Goal: Transaction & Acquisition: Download file/media

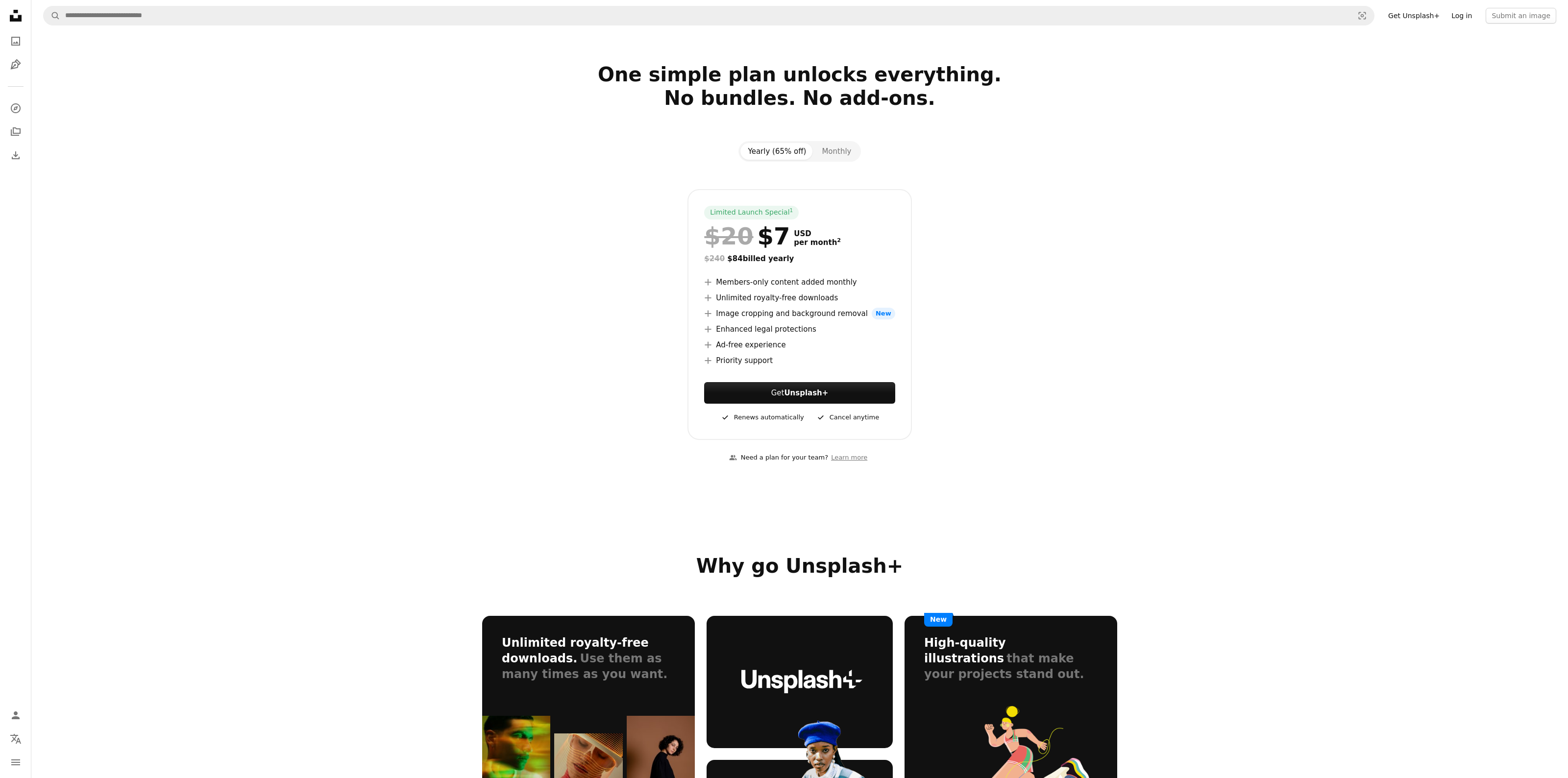
click at [1471, 14] on link "Log in" at bounding box center [1461, 16] width 32 height 16
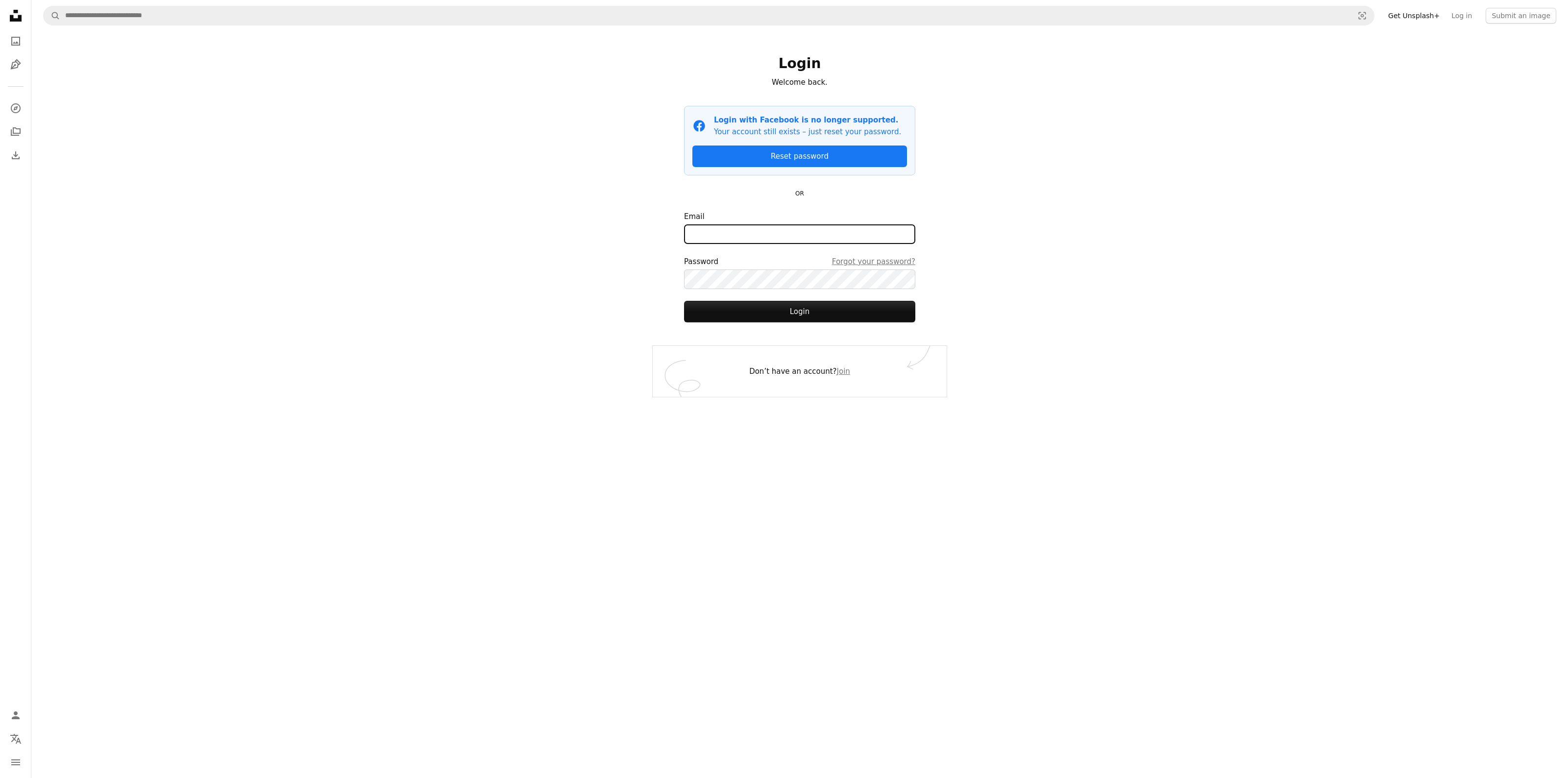
type input "**********"
click at [800, 311] on button "Login" at bounding box center [800, 311] width 231 height 21
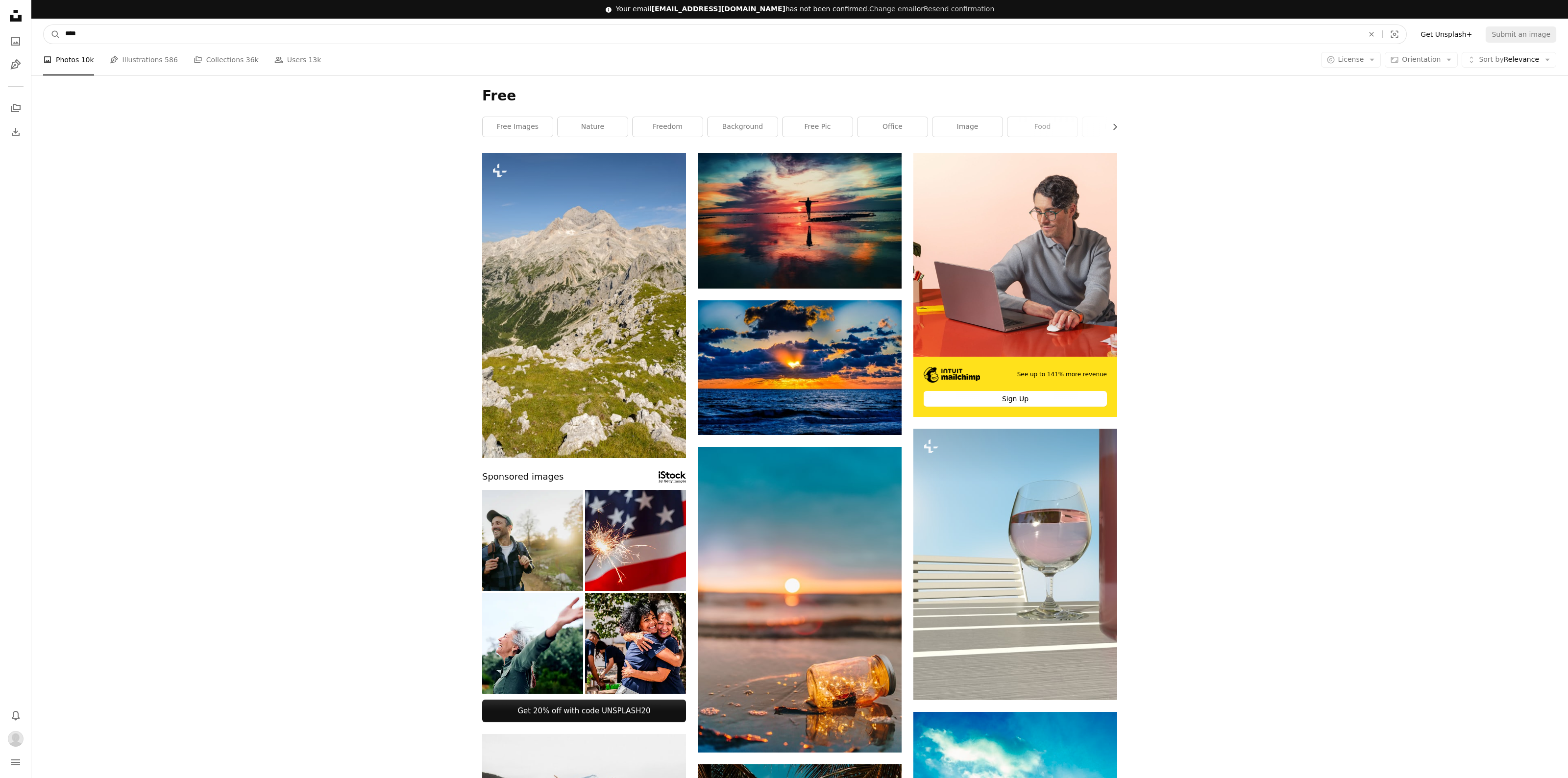
click at [398, 32] on input "****" at bounding box center [710, 34] width 1300 height 19
type input "**********"
click at [52, 34] on button "A magnifying glass" at bounding box center [52, 34] width 16 height 19
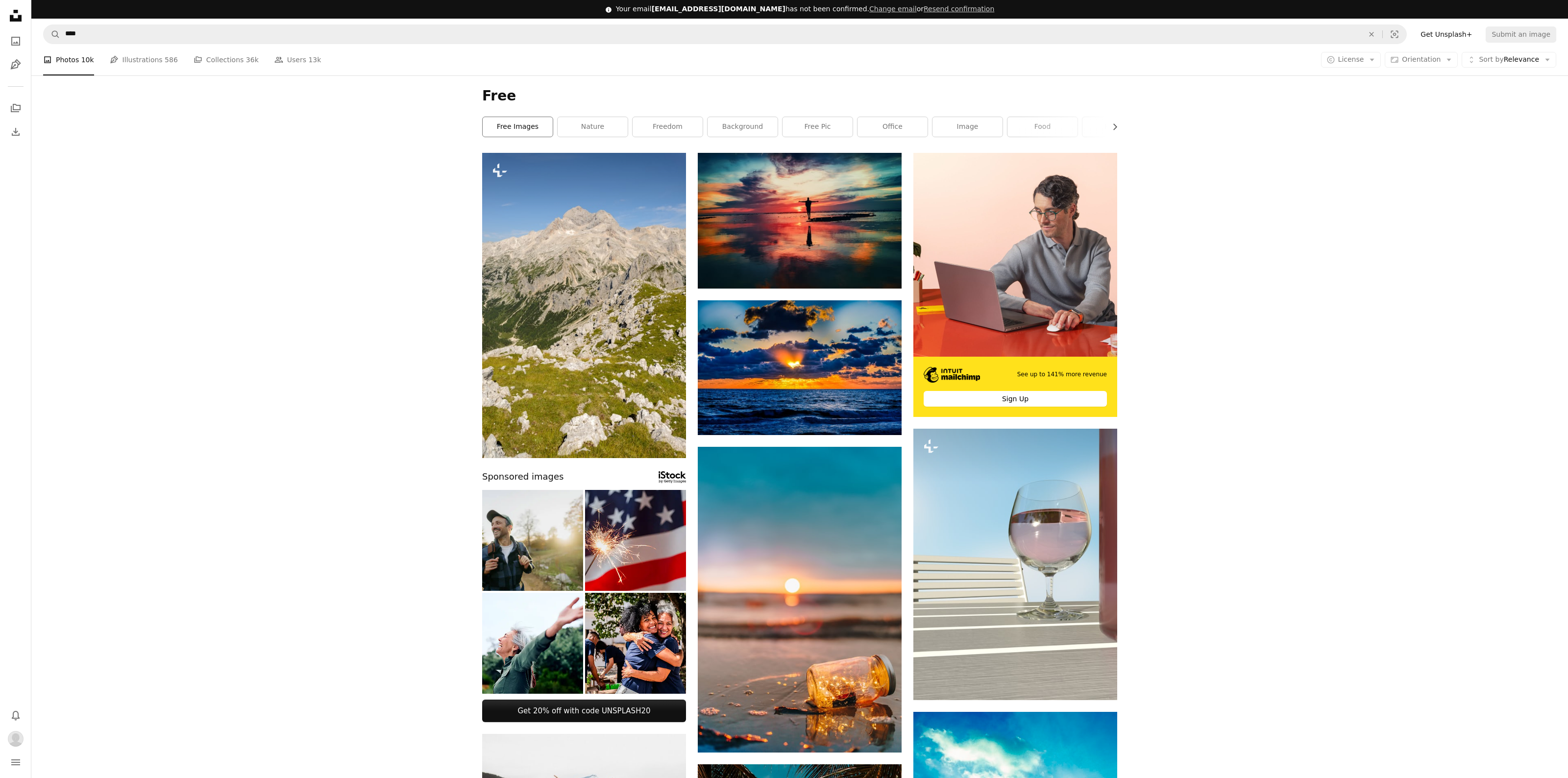
click at [536, 127] on link "free images" at bounding box center [517, 127] width 70 height 19
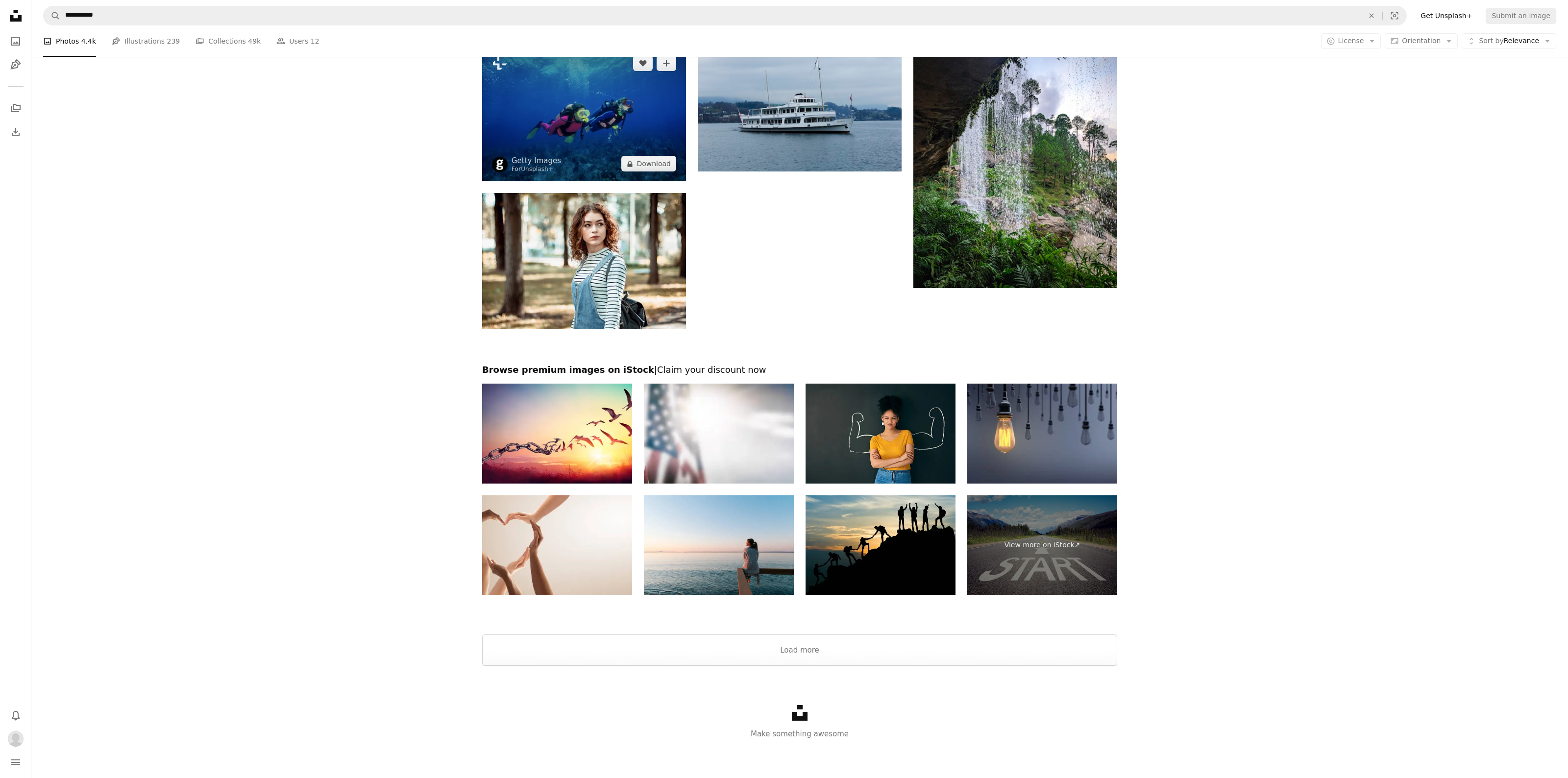
scroll to position [1467, 0]
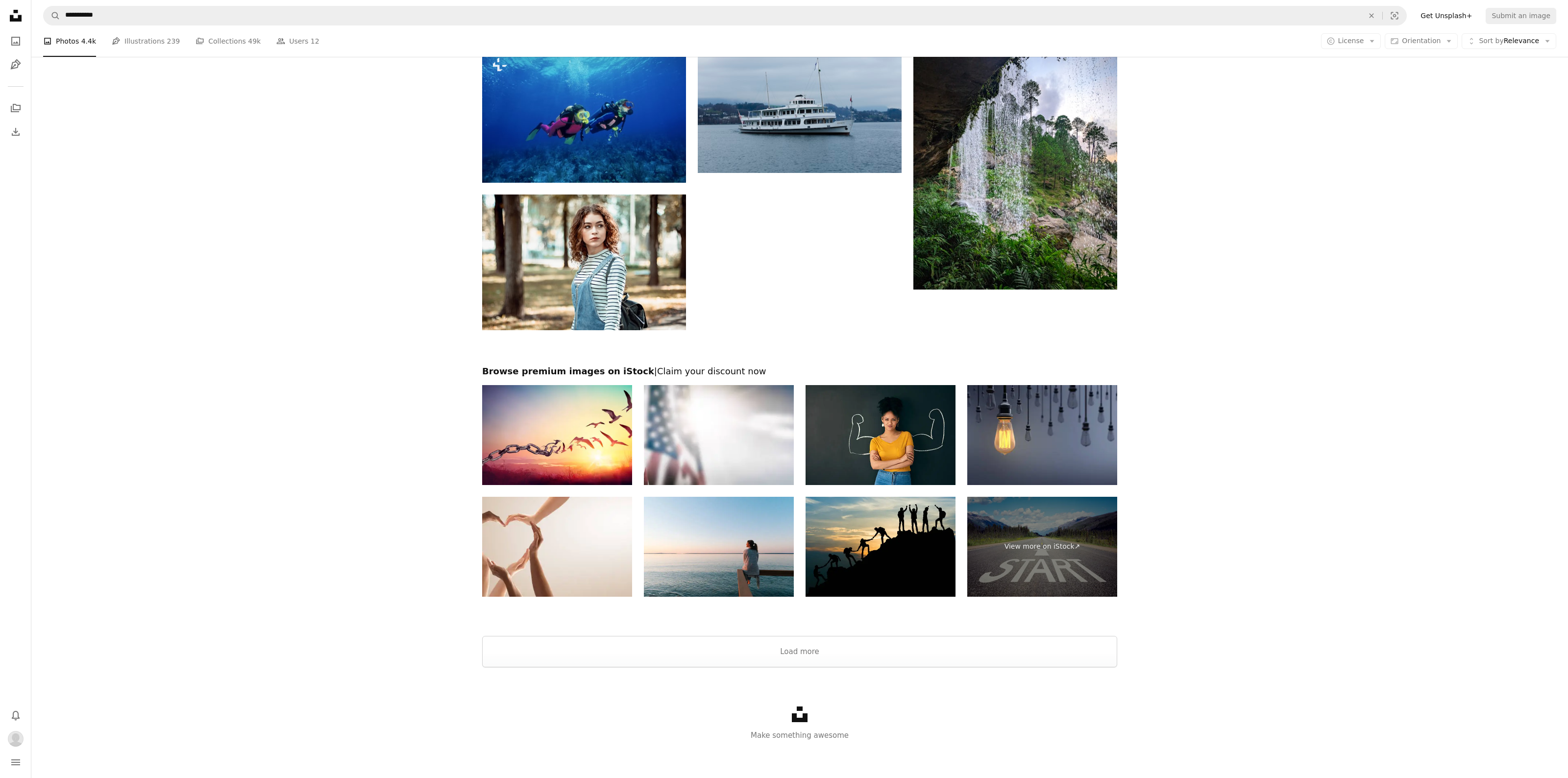
click at [702, 372] on span "| Claim your discount now" at bounding box center [710, 371] width 112 height 10
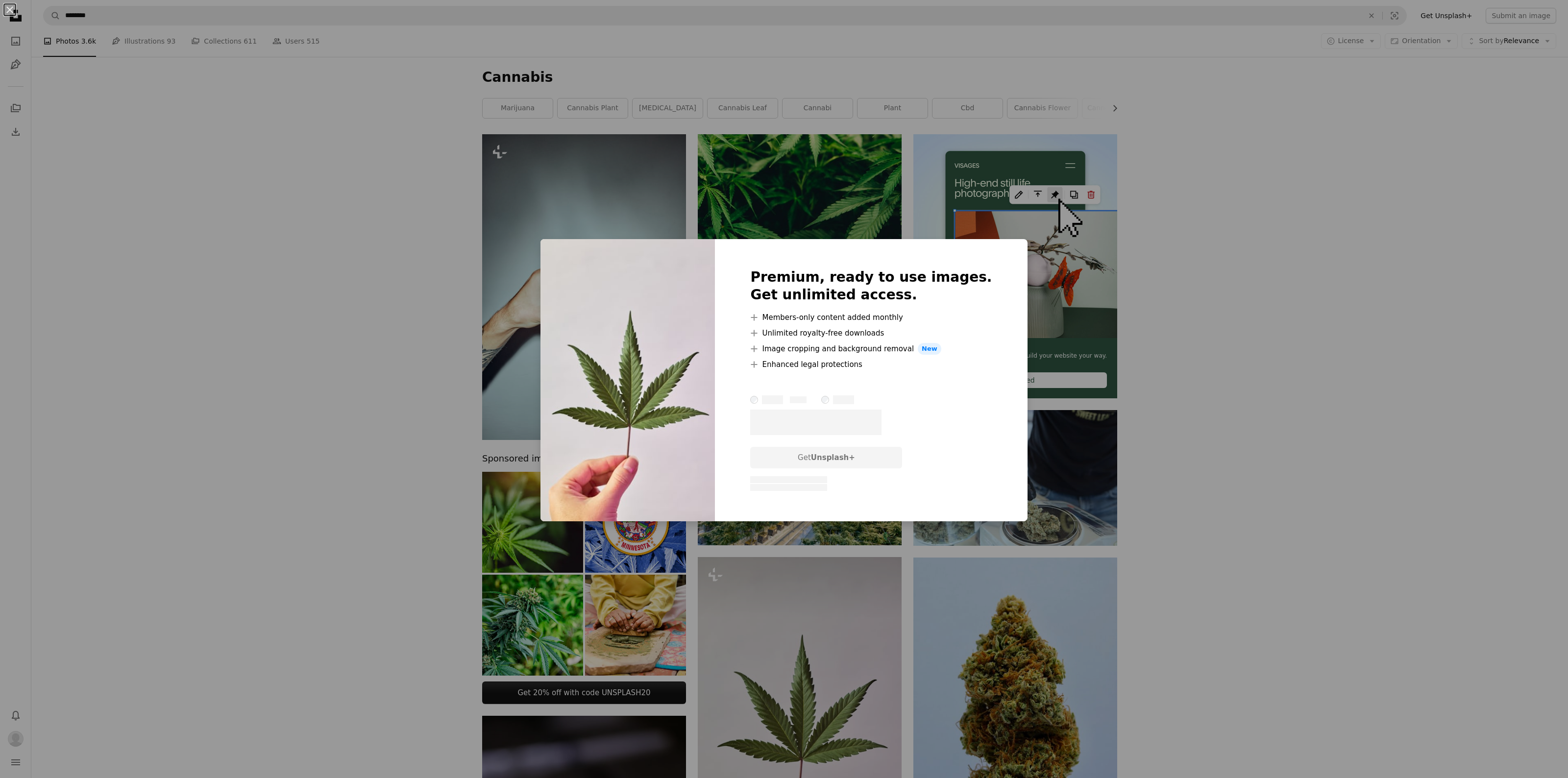
scroll to position [452, 0]
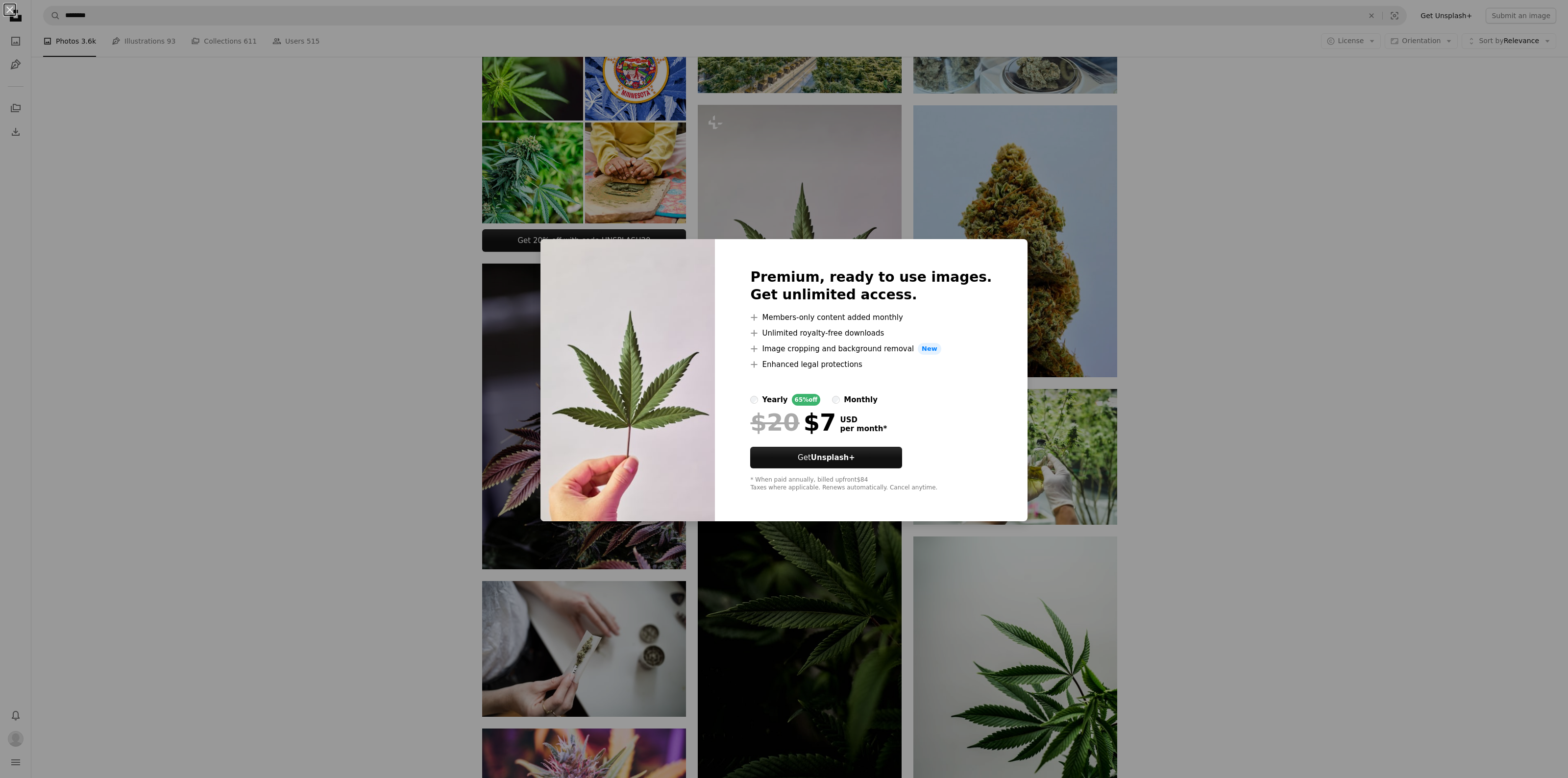
click at [393, 250] on div "An X shape Premium, ready to use images. Get unlimited access. A plus sign Memb…" at bounding box center [784, 389] width 1568 height 778
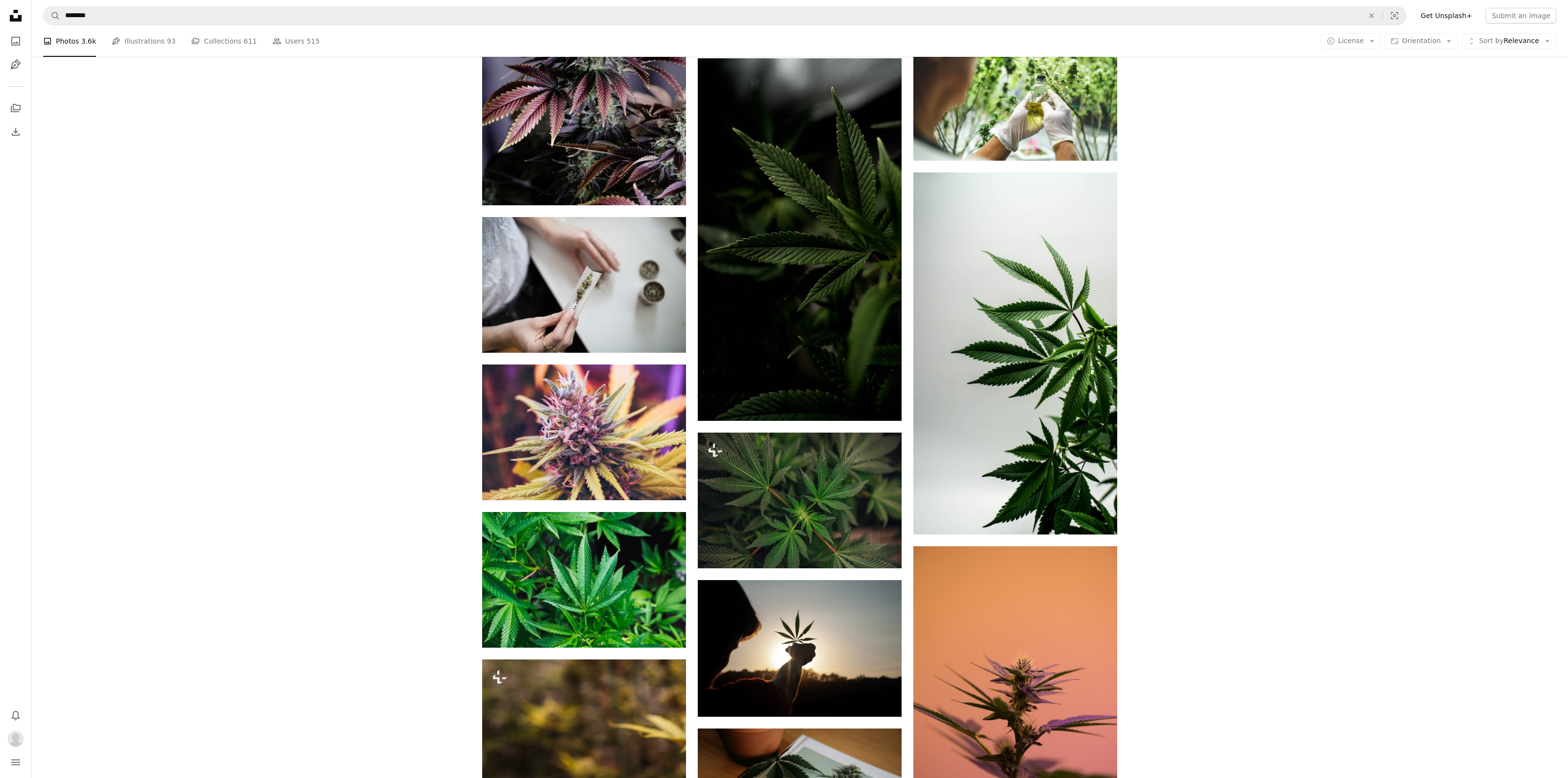
scroll to position [818, 0]
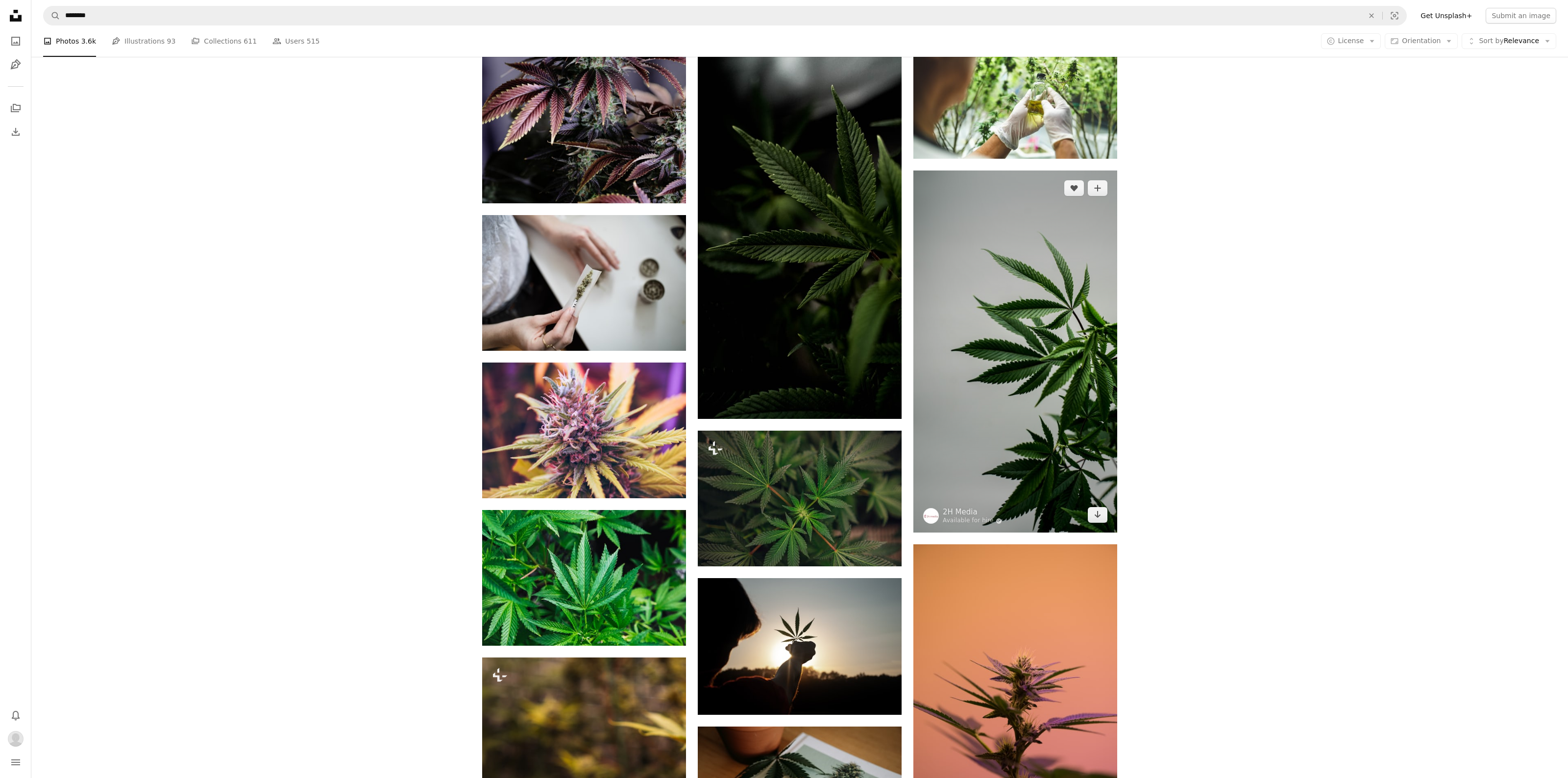
click at [919, 363] on img at bounding box center [1015, 352] width 204 height 363
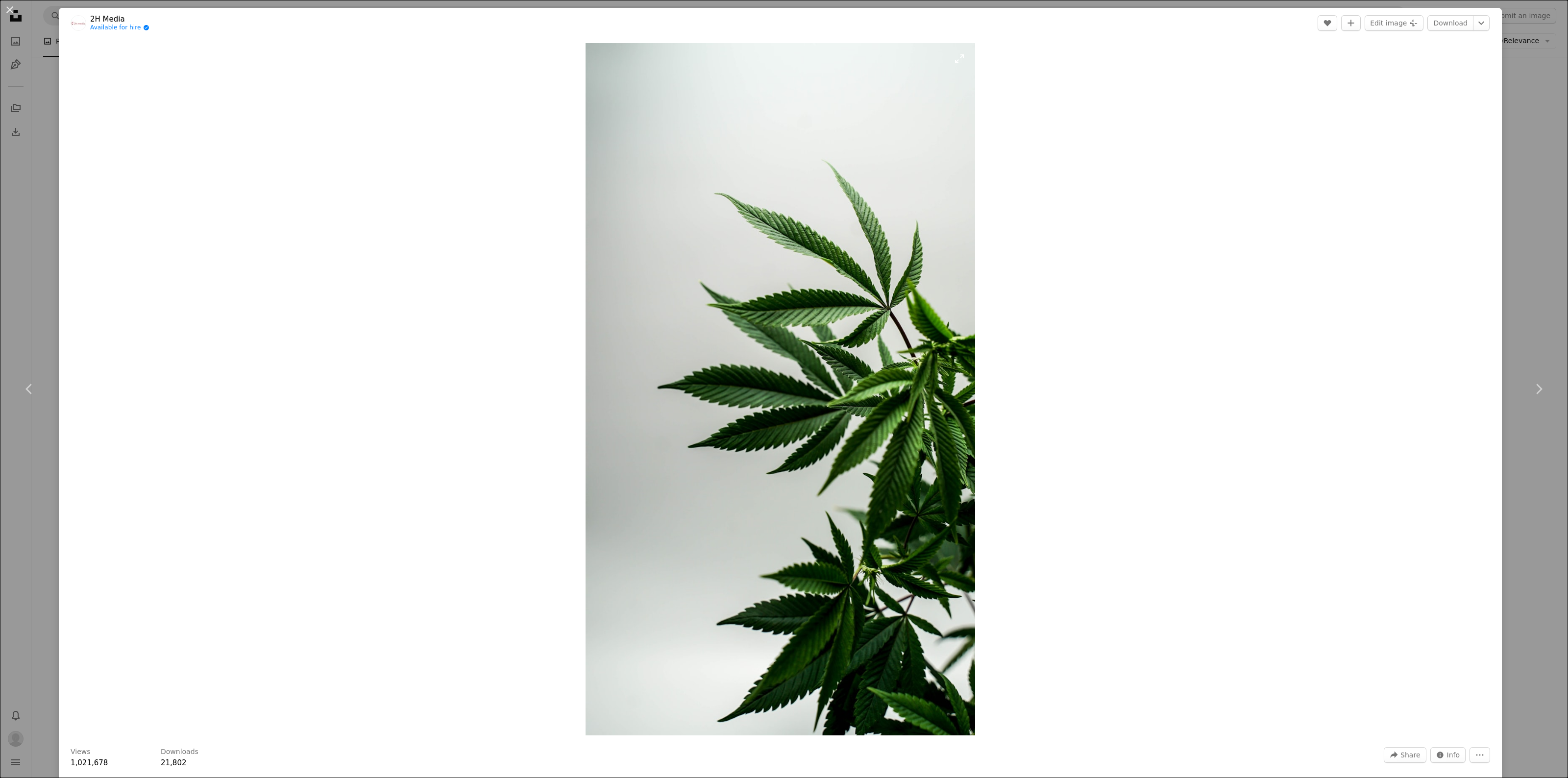
click at [642, 406] on img "Zoom in on this image" at bounding box center [780, 389] width 389 height 692
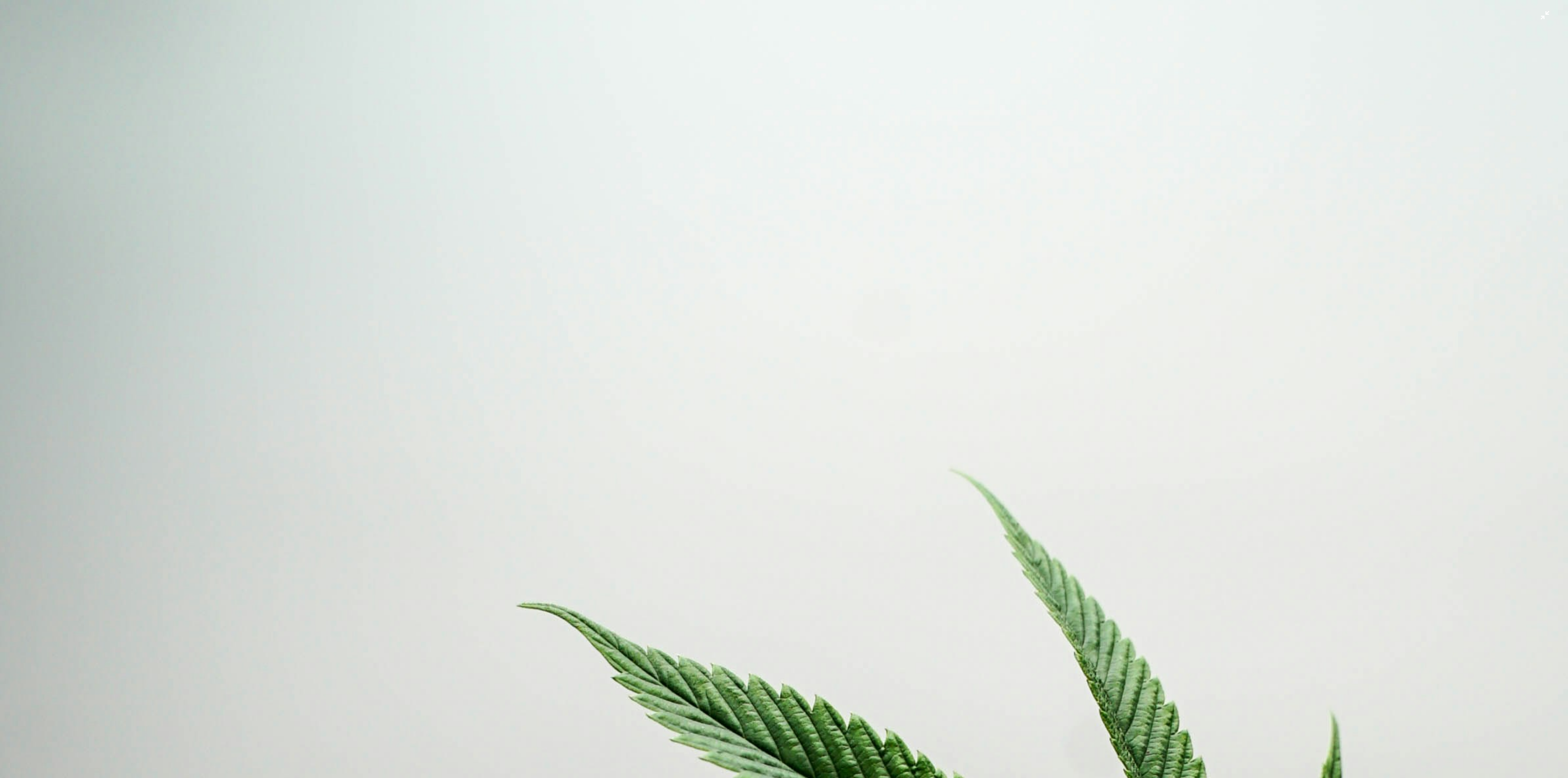
scroll to position [1006, 0]
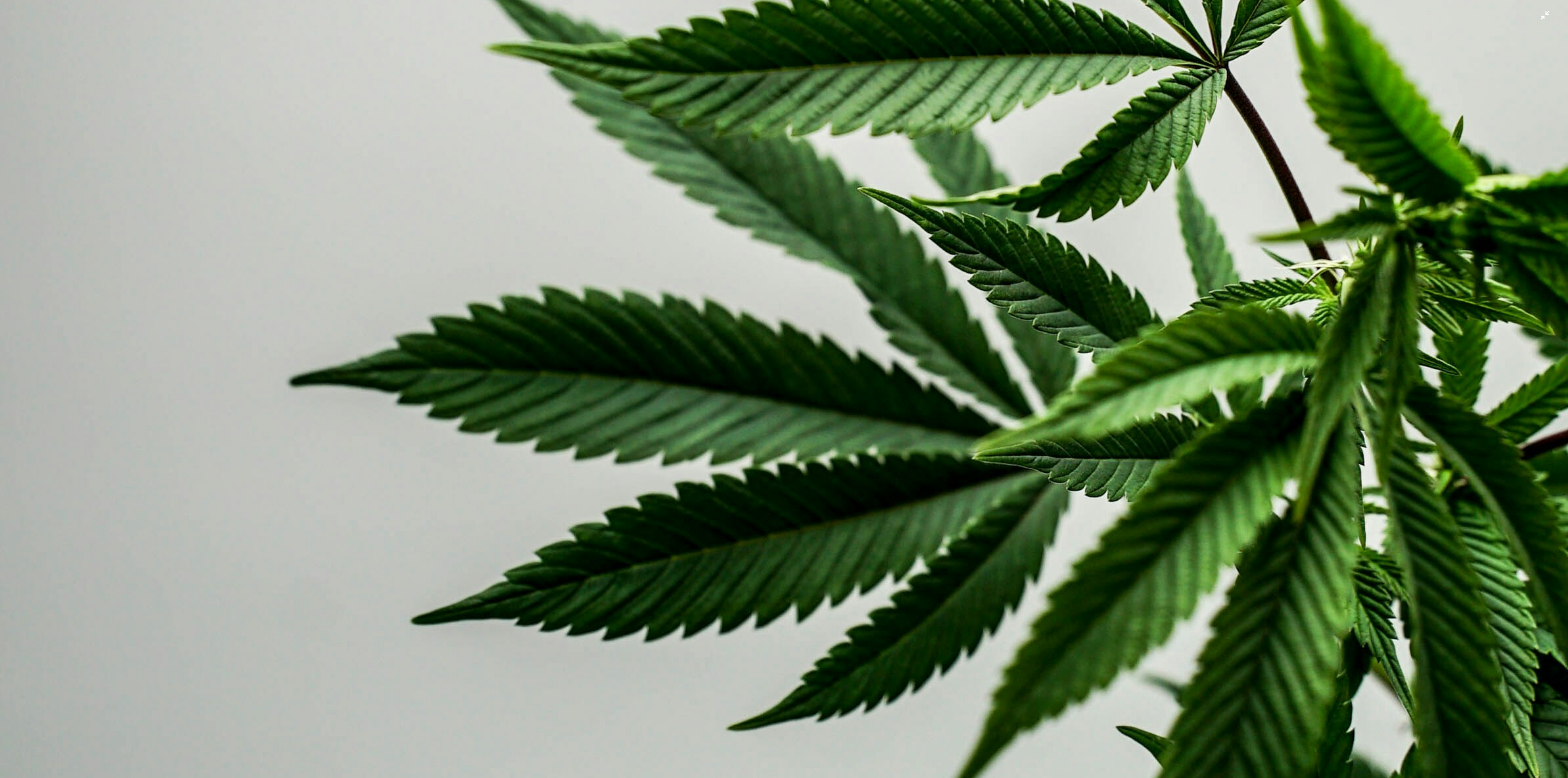
click at [574, 401] on img "Zoom out on this image" at bounding box center [784, 389] width 1569 height 2791
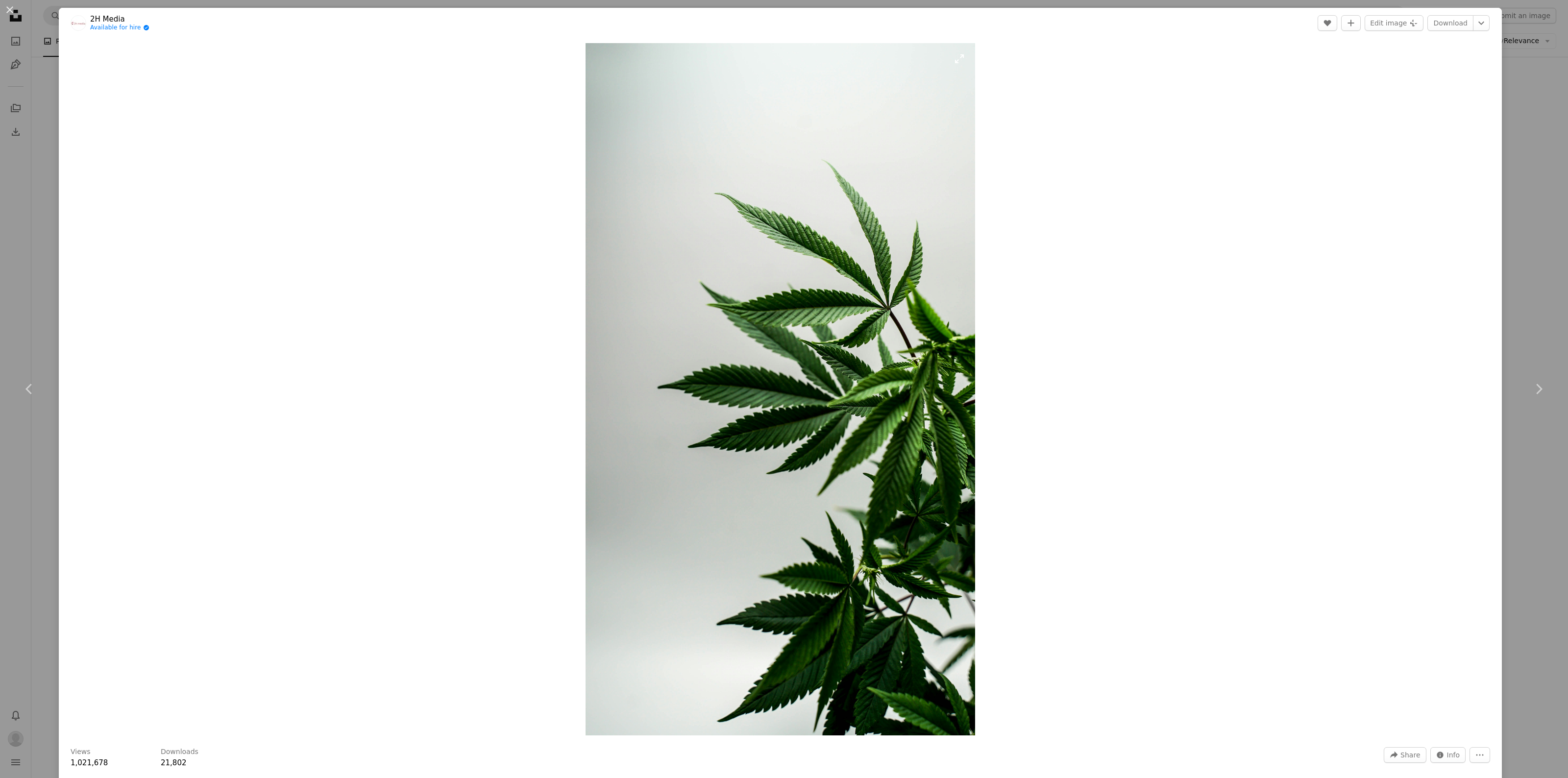
drag, startPoint x: 751, startPoint y: 198, endPoint x: 678, endPoint y: 141, distance: 92.6
drag, startPoint x: 1051, startPoint y: 347, endPoint x: 648, endPoint y: 267, distance: 410.9
click at [648, 267] on div "Zoom in" at bounding box center [780, 390] width 1443 height 703
click at [942, 388] on img "Zoom in on this image" at bounding box center [780, 389] width 389 height 692
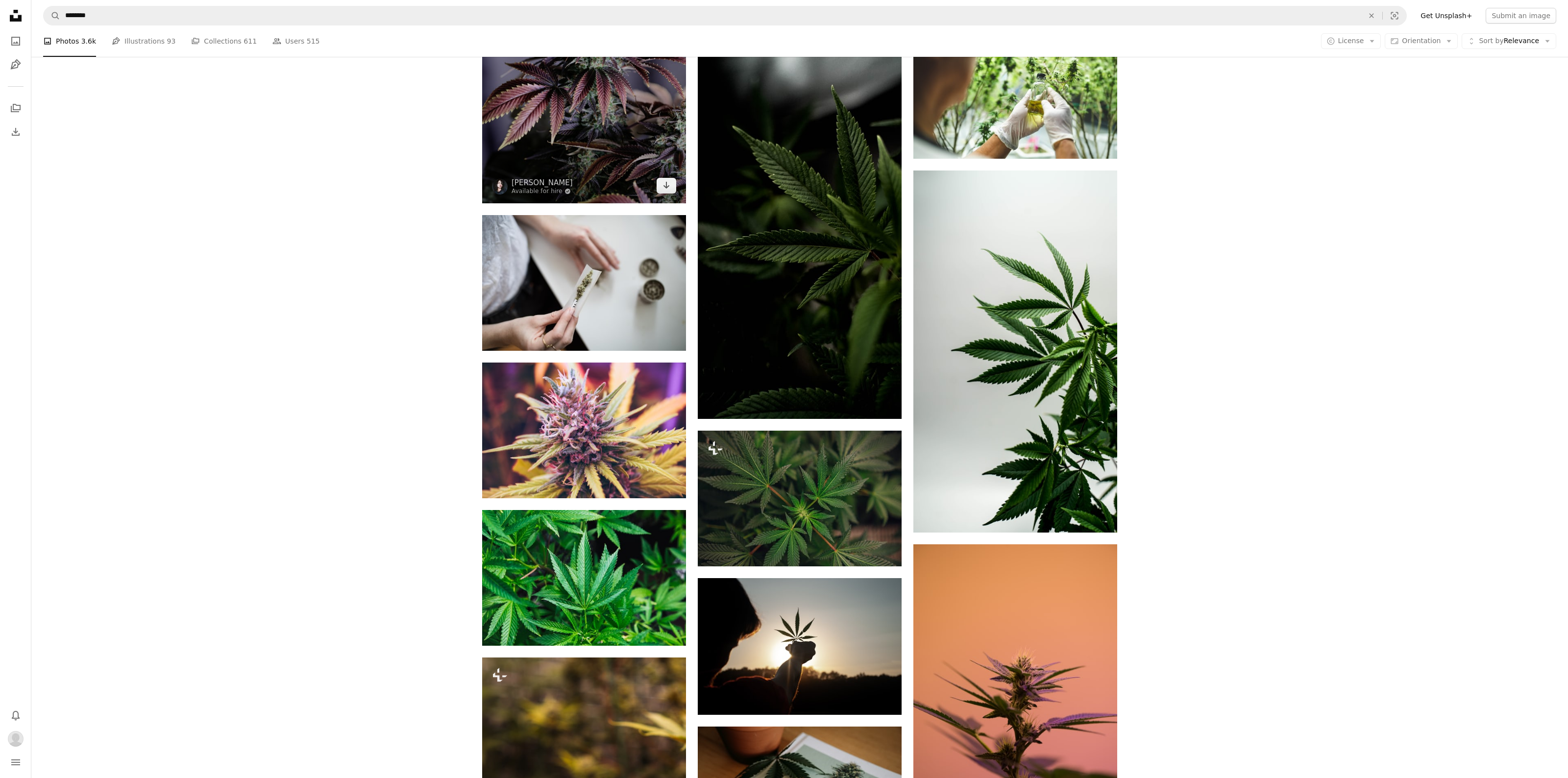
click at [551, 115] on img at bounding box center [584, 51] width 204 height 306
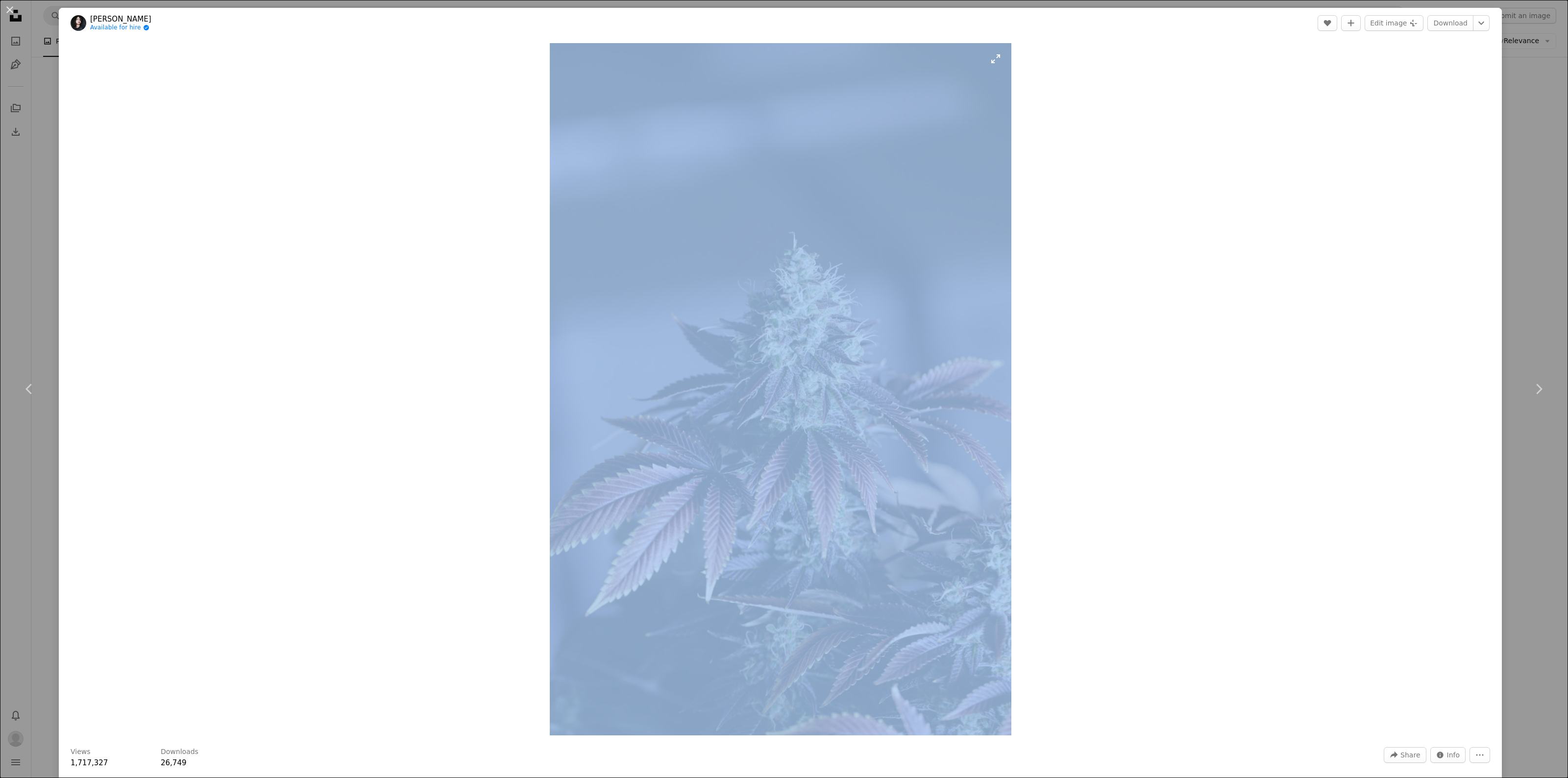
drag, startPoint x: 540, startPoint y: 27, endPoint x: 790, endPoint y: 217, distance: 314.0
click at [788, 216] on div "Diyahna Lewis Available for hire A checkmark inside of a circle A heart A plus …" at bounding box center [780, 429] width 1443 height 841
copy div "A checkmark inside of a circle A heart A plus sign Edit image Plus sign for Uns…"
